Goal: Complete application form

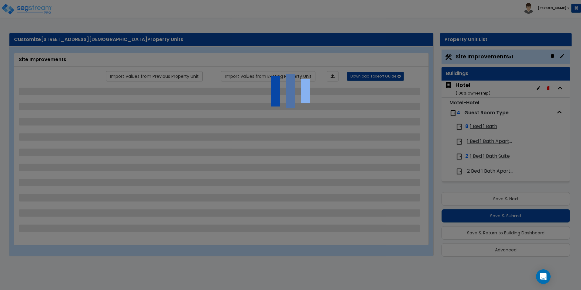
select select "2"
select select "1"
select select "2"
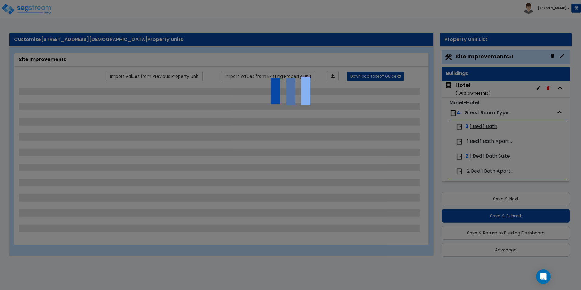
select select "2"
select select "4"
select select "1"
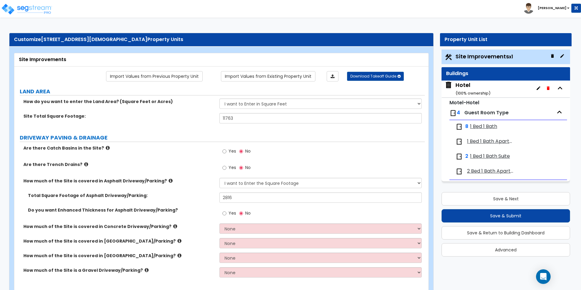
click at [168, 114] on label "Site Total Square Footage:" at bounding box center [118, 116] width 191 height 6
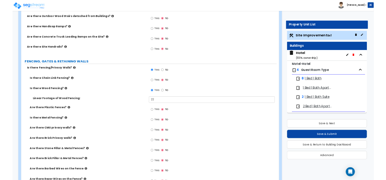
scroll to position [577, 0]
